Goal: Use online tool/utility

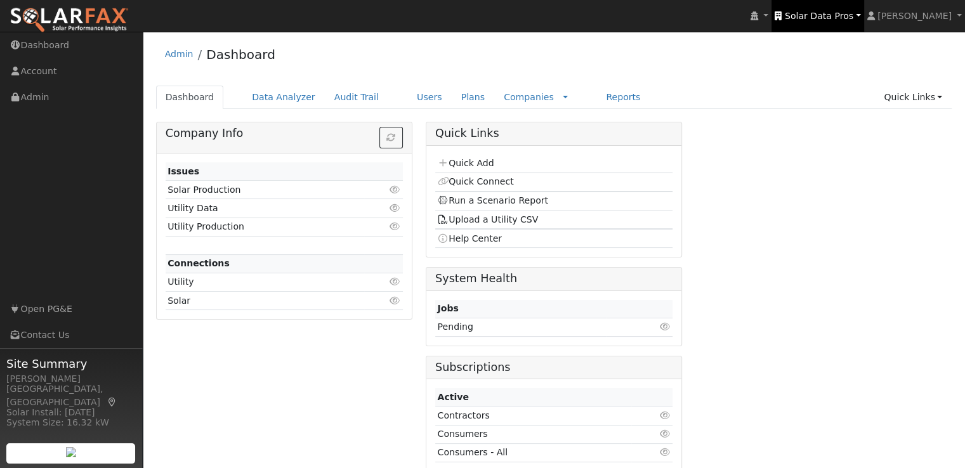
click at [845, 15] on span "Solar Data Pros" at bounding box center [819, 16] width 69 height 10
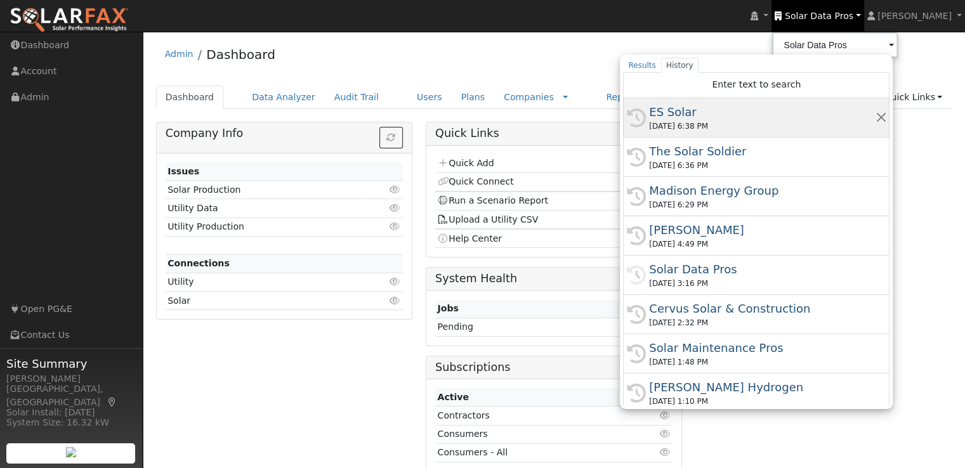
click at [703, 114] on div "ES Solar" at bounding box center [762, 111] width 226 height 17
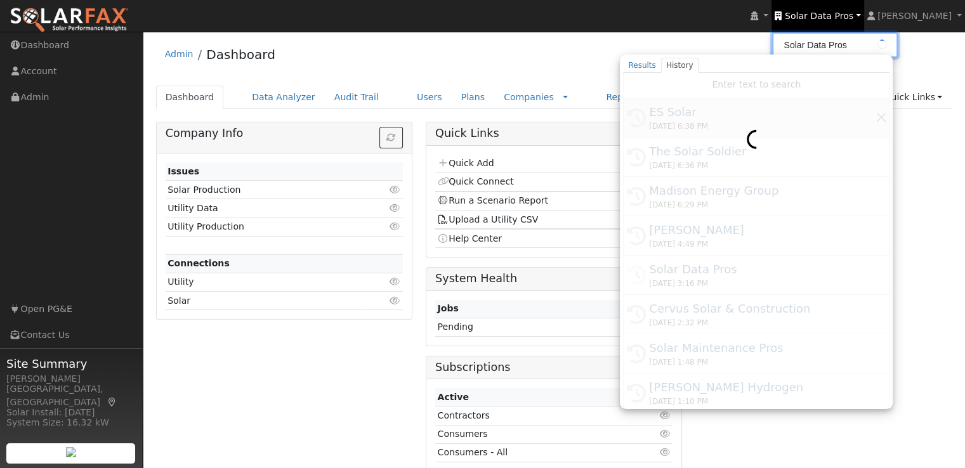
type input "ES Solar"
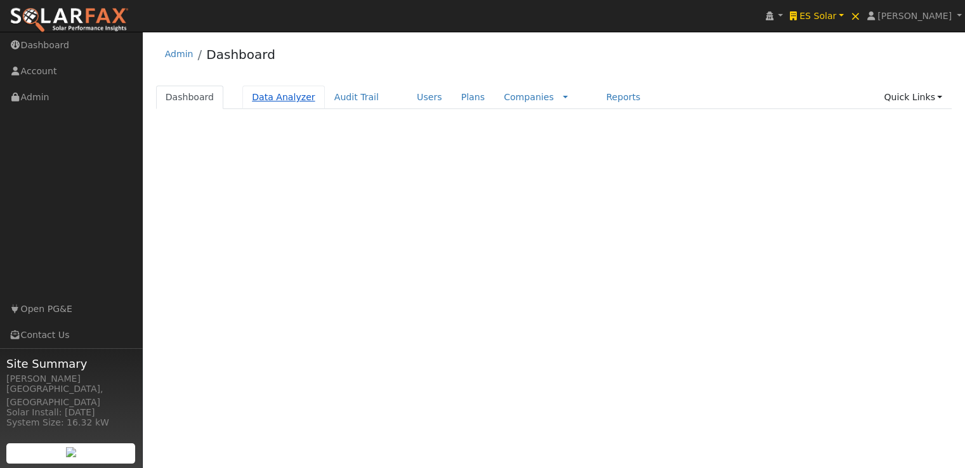
click at [275, 95] on link "Data Analyzer" at bounding box center [283, 97] width 83 height 23
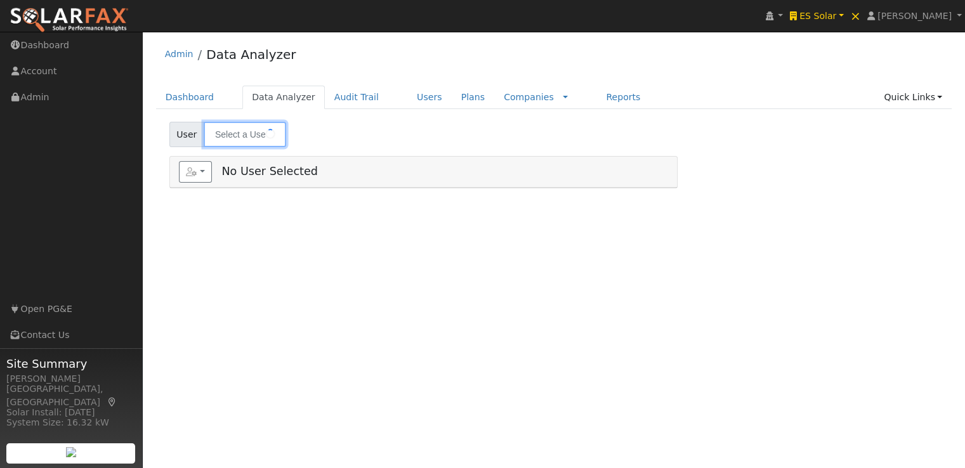
type input "[PERSON_NAME]"
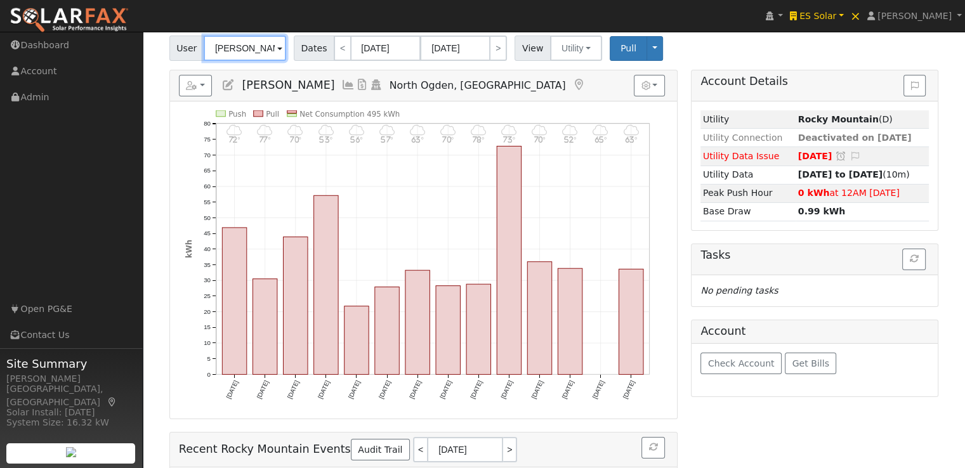
scroll to position [86, 0]
click at [734, 359] on span "Check Account" at bounding box center [741, 364] width 67 height 10
